Goal: Task Accomplishment & Management: Manage account settings

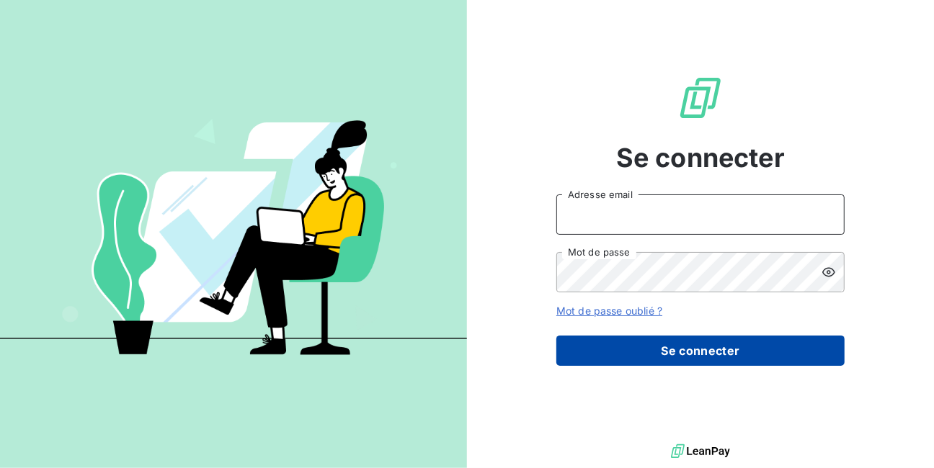
type input "[EMAIL_ADDRESS][DOMAIN_NAME]"
click at [648, 351] on button "Se connecter" at bounding box center [700, 351] width 288 height 30
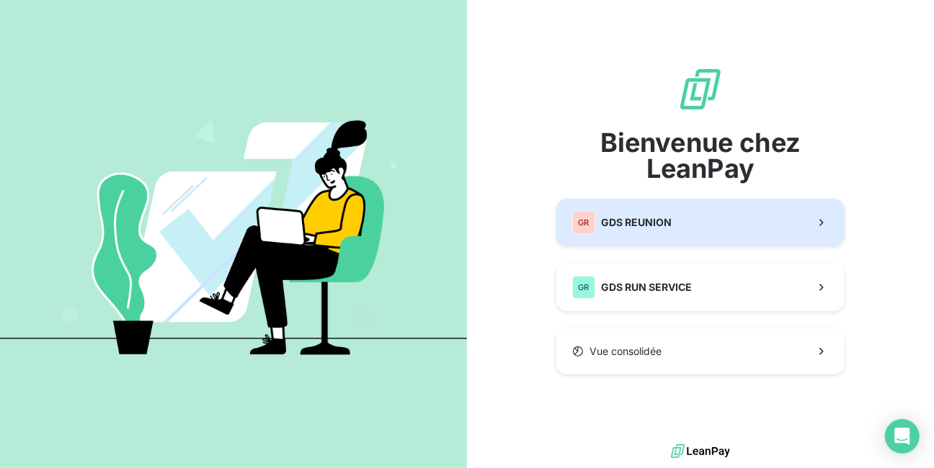
click at [598, 226] on div "GR GDS REUNION" at bounding box center [621, 222] width 99 height 23
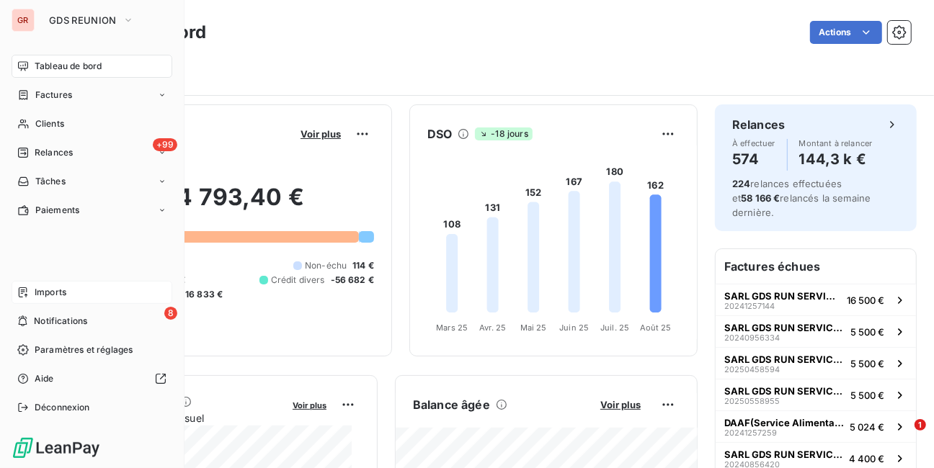
click at [58, 292] on span "Imports" at bounding box center [51, 292] width 32 height 13
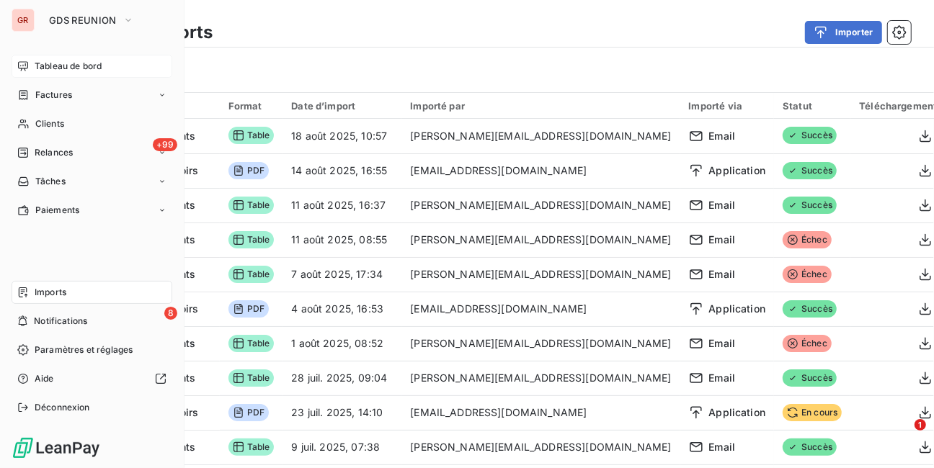
click at [53, 61] on span "Tableau de bord" at bounding box center [68, 66] width 67 height 13
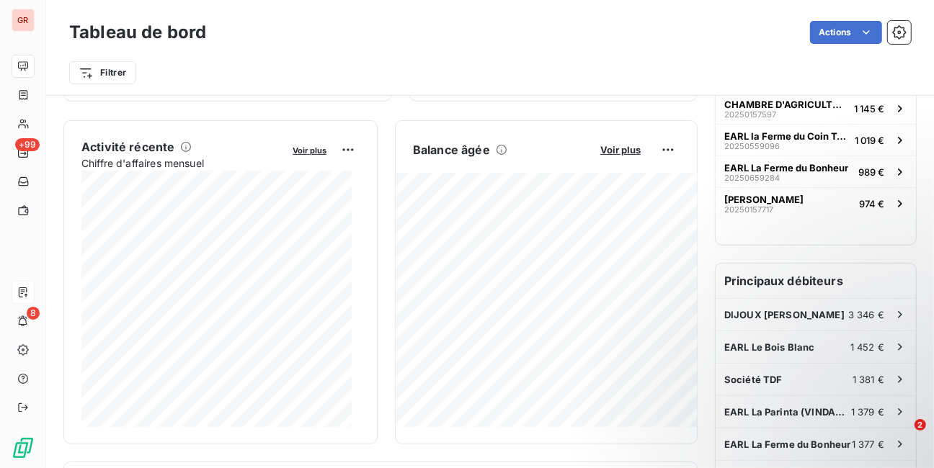
scroll to position [288, 0]
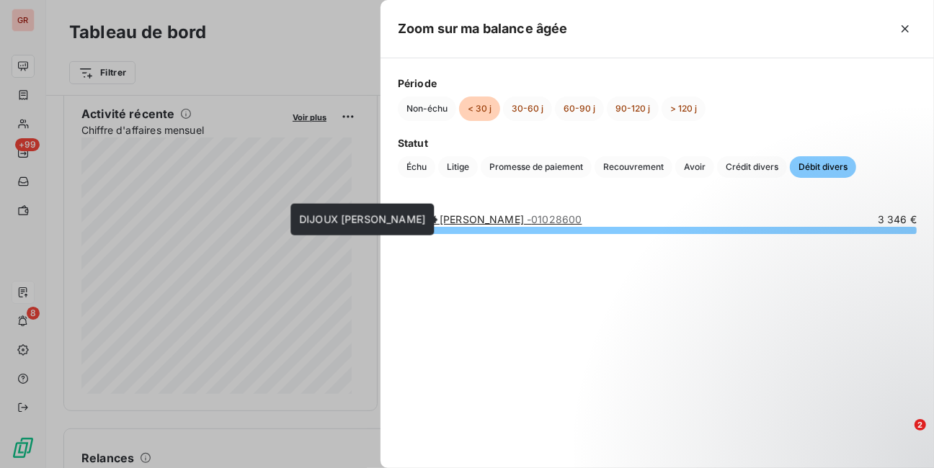
click at [465, 222] on link "DIJOUX [PERSON_NAME] - 01028600" at bounding box center [490, 219] width 184 height 12
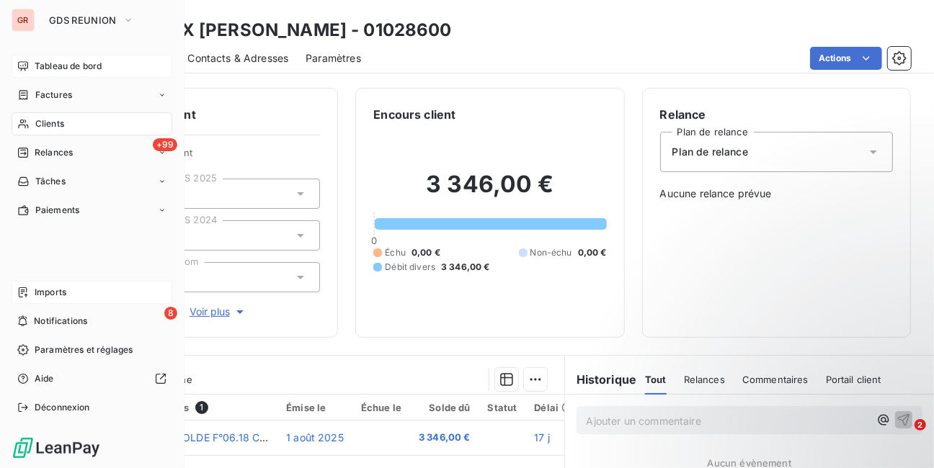
click at [73, 63] on span "Tableau de bord" at bounding box center [68, 66] width 67 height 13
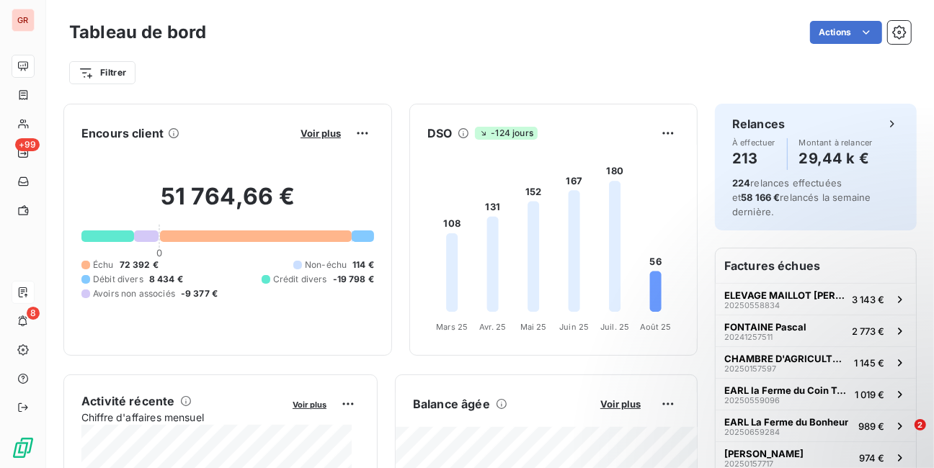
click at [324, 278] on div "Crédit divers -19 798 €" at bounding box center [318, 279] width 112 height 13
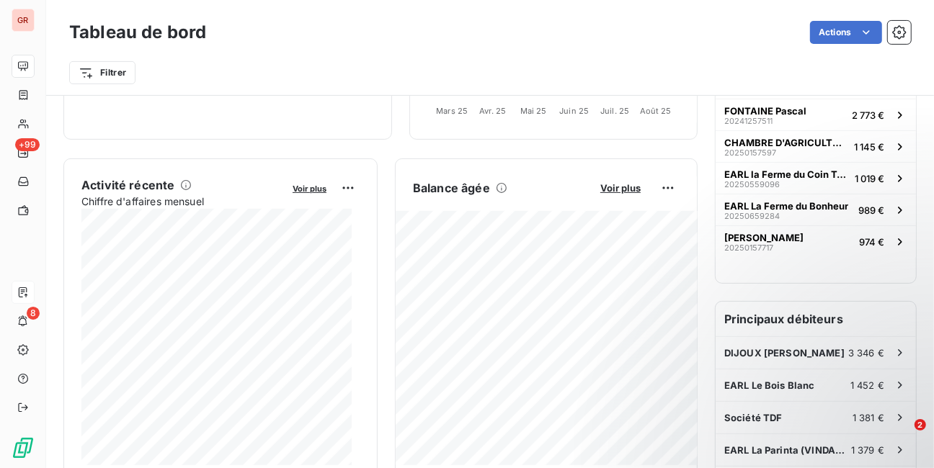
scroll to position [231, 0]
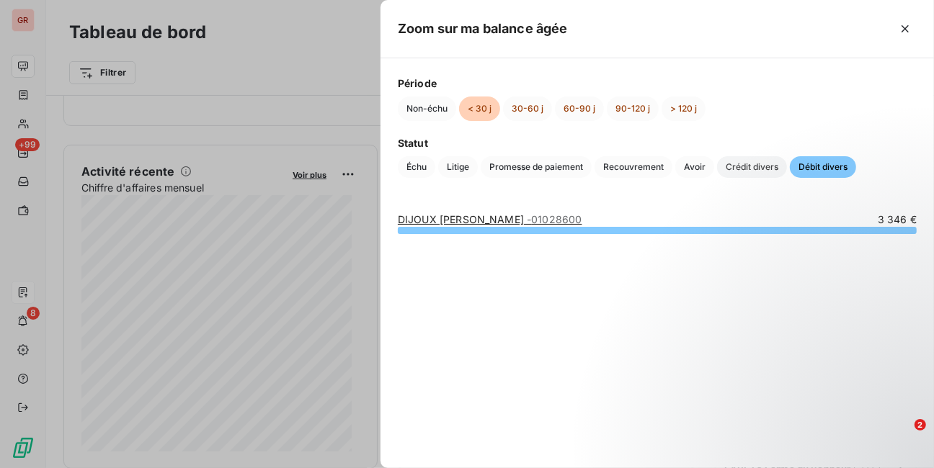
click at [754, 169] on span "Crédit divers" at bounding box center [752, 167] width 70 height 22
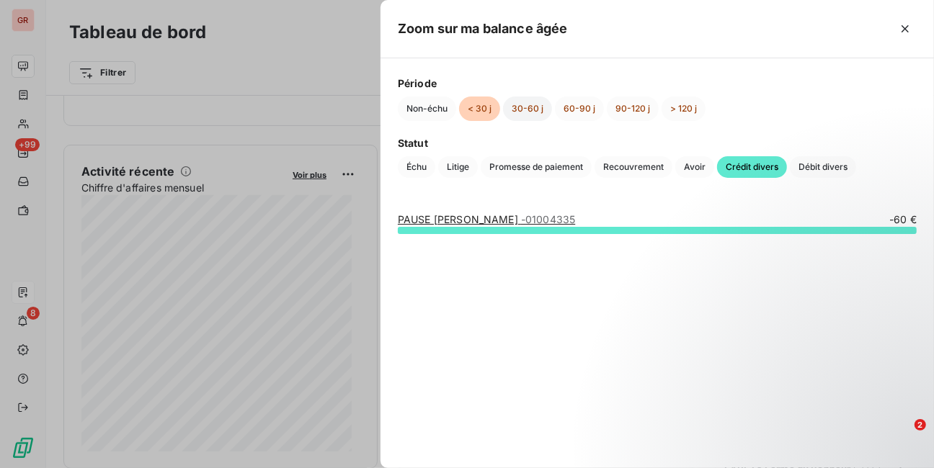
click at [532, 108] on button "30-60 j" at bounding box center [527, 109] width 49 height 24
click at [583, 108] on button "60-90 j" at bounding box center [579, 109] width 49 height 24
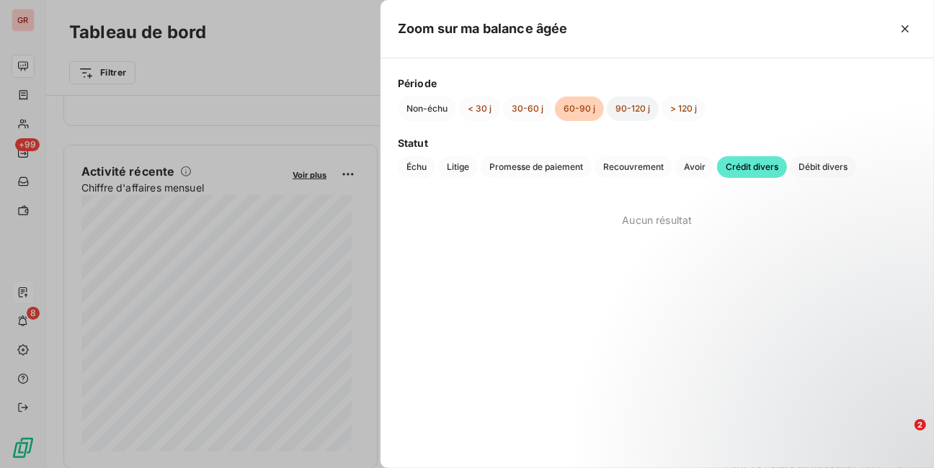
click at [641, 105] on button "90-120 j" at bounding box center [633, 109] width 52 height 24
click at [671, 107] on button "> 120 j" at bounding box center [683, 109] width 44 height 24
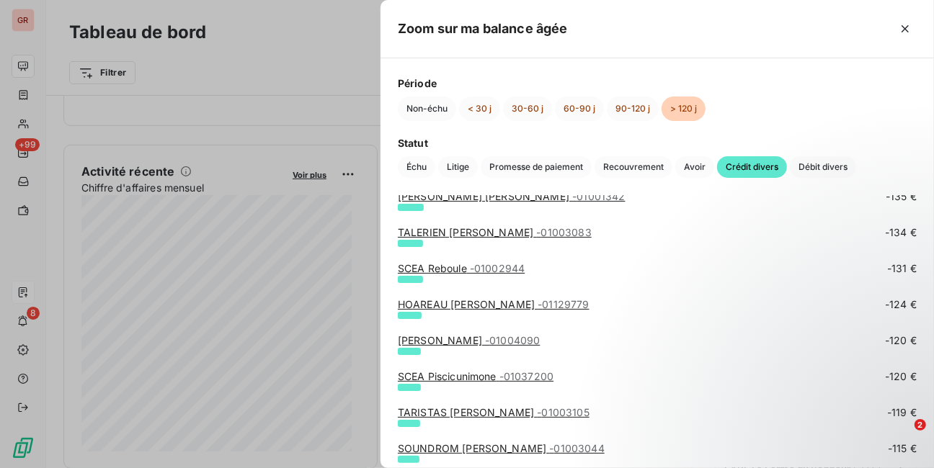
scroll to position [1268, 0]
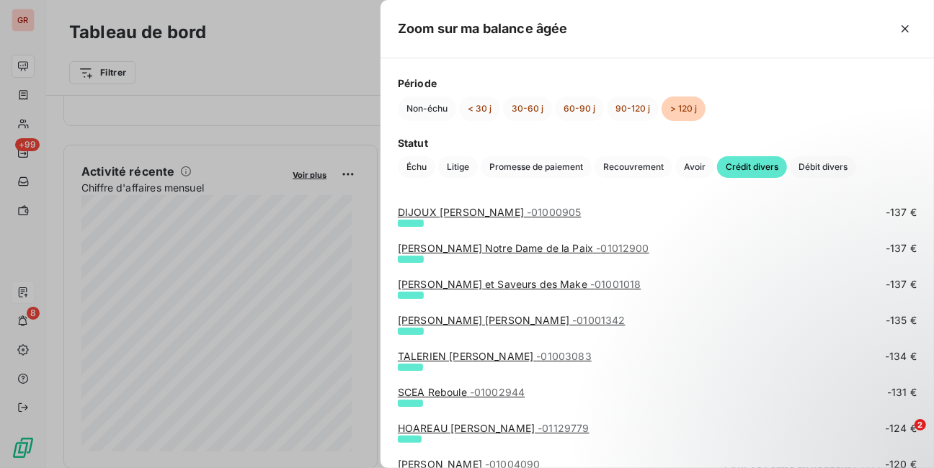
click at [216, 74] on div at bounding box center [467, 234] width 934 height 468
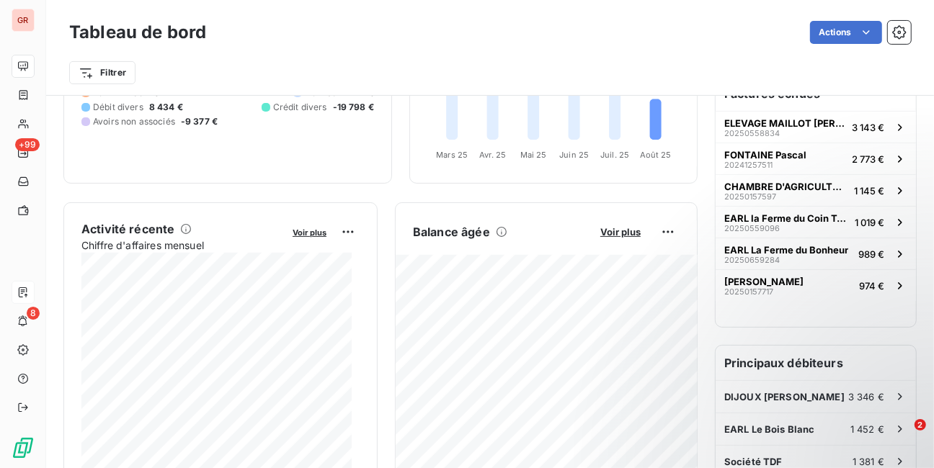
scroll to position [231, 0]
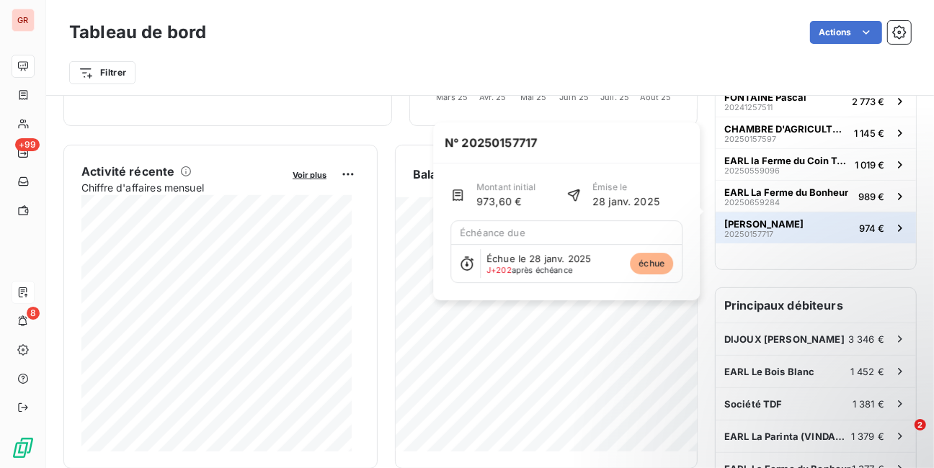
click at [756, 218] on span "OLIVAR Florent" at bounding box center [763, 224] width 79 height 12
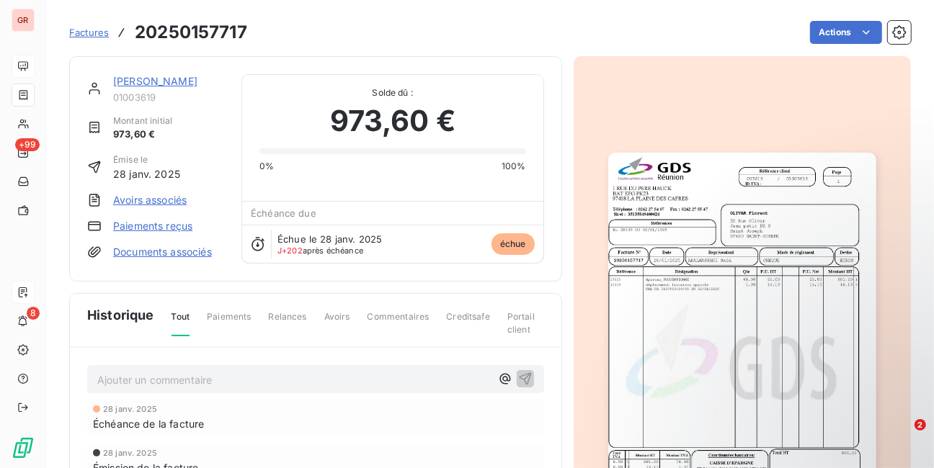
click at [184, 316] on span "Tout" at bounding box center [180, 324] width 19 height 26
click at [144, 313] on span "Historique" at bounding box center [120, 315] width 67 height 19
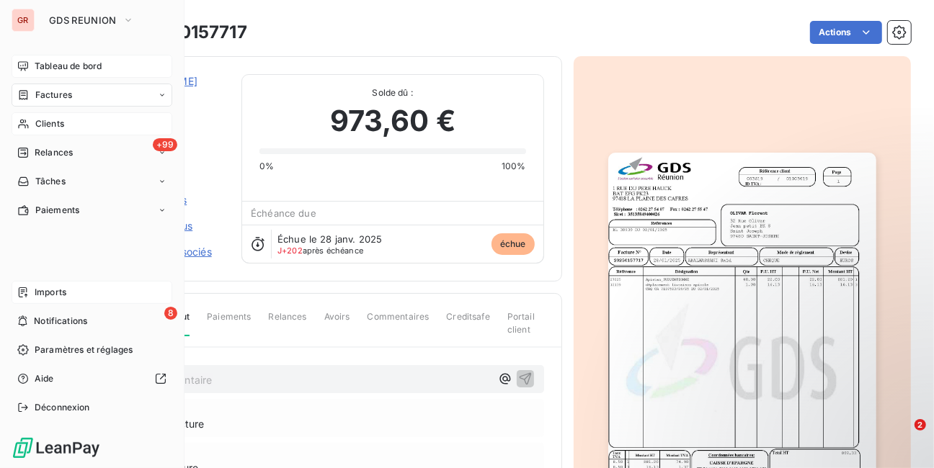
click at [53, 123] on span "Clients" at bounding box center [49, 123] width 29 height 13
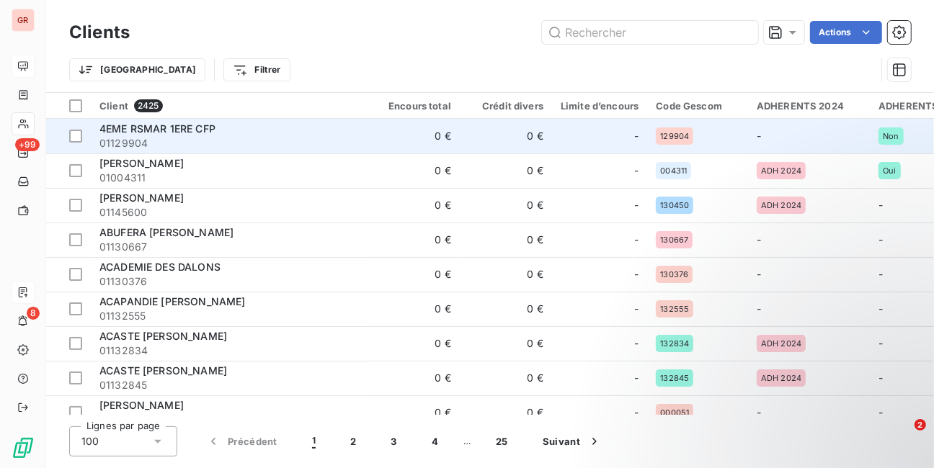
click at [160, 126] on span "4EME RSMAR 1ERE CFP" at bounding box center [157, 128] width 116 height 12
